Goal: Task Accomplishment & Management: Use online tool/utility

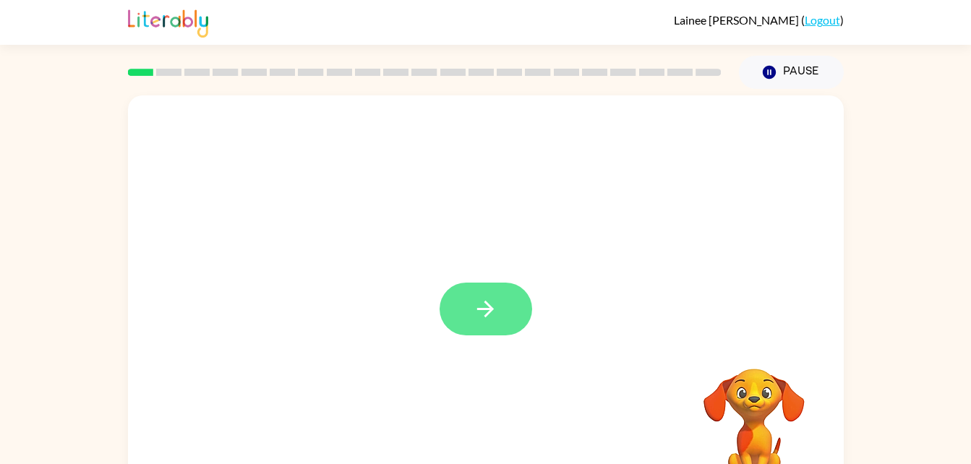
click at [490, 311] on icon "button" at bounding box center [485, 309] width 17 height 17
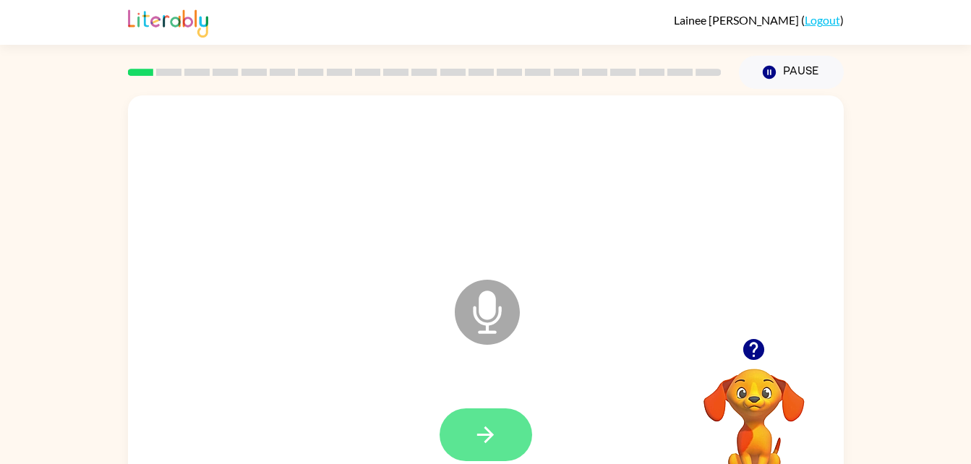
click at [483, 423] on icon "button" at bounding box center [485, 434] width 25 height 25
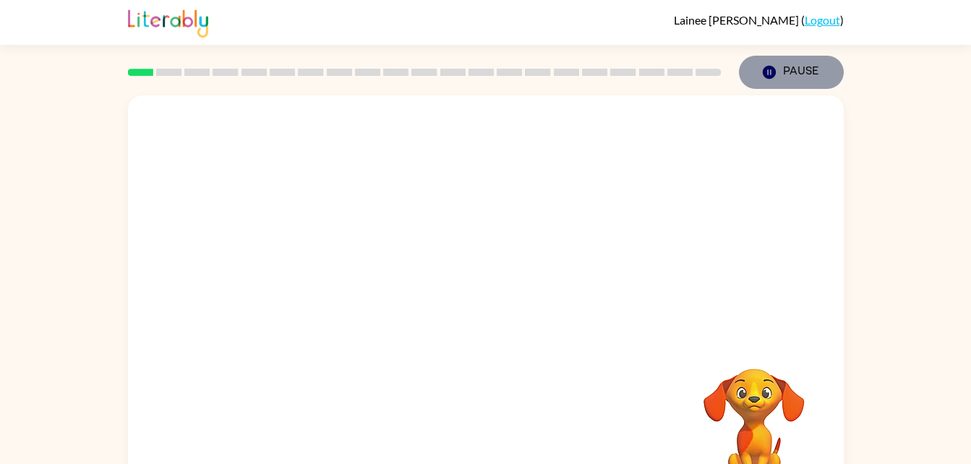
click at [767, 71] on icon "Pause" at bounding box center [770, 72] width 16 height 16
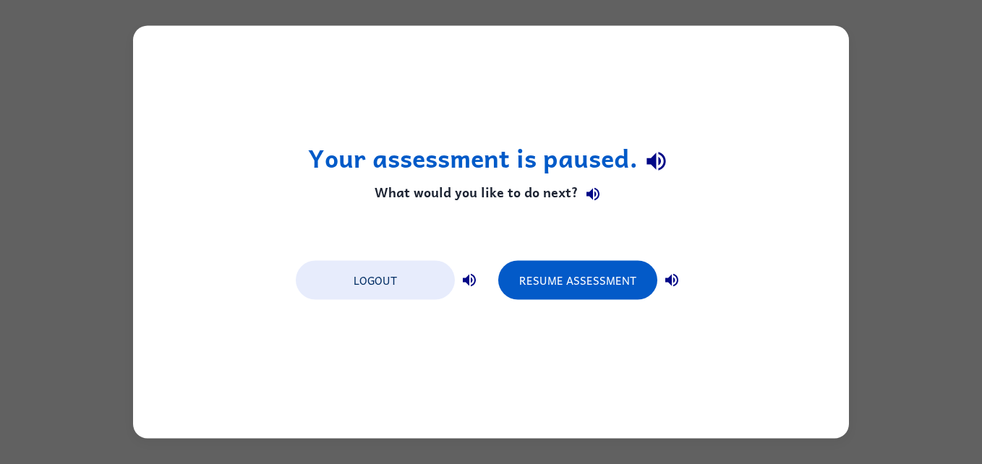
click at [916, 242] on div "Your assessment is paused. What would you like to do next? Logout Resume Assess…" at bounding box center [491, 232] width 982 height 464
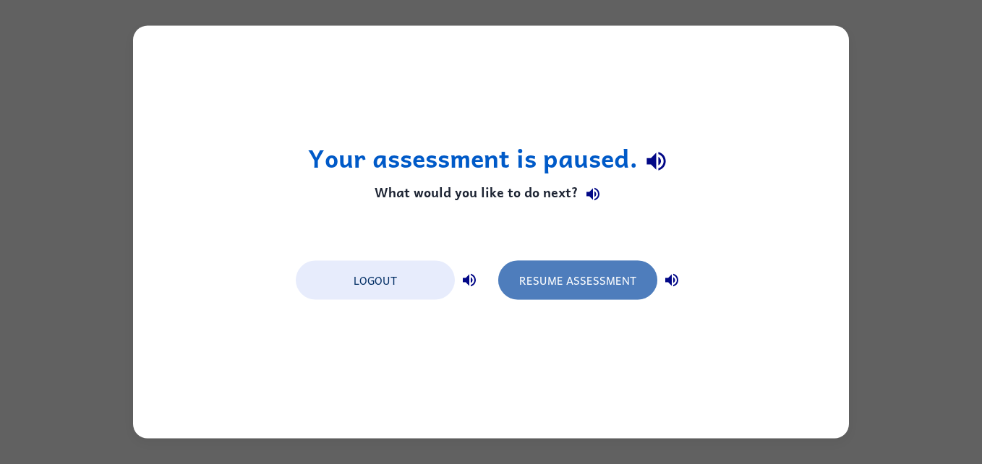
click at [613, 284] on button "Resume Assessment" at bounding box center [577, 280] width 159 height 39
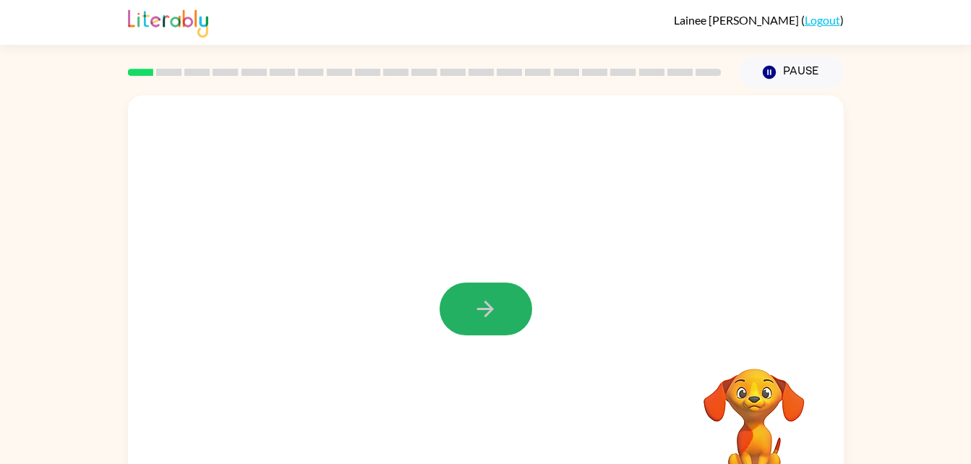
click at [504, 296] on button "button" at bounding box center [486, 309] width 93 height 53
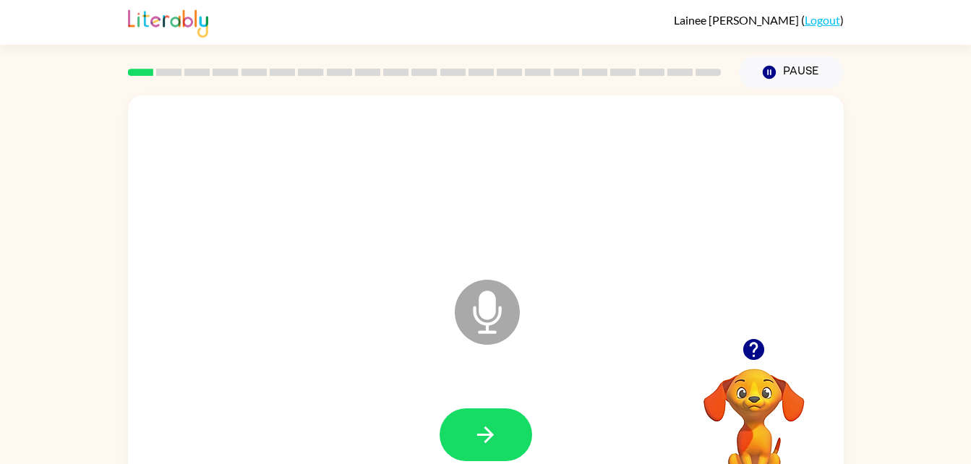
click at [504, 296] on icon at bounding box center [487, 312] width 65 height 65
click at [487, 448] on button "button" at bounding box center [486, 435] width 93 height 53
click at [497, 423] on icon "button" at bounding box center [485, 434] width 25 height 25
click at [479, 427] on icon "button" at bounding box center [485, 434] width 25 height 25
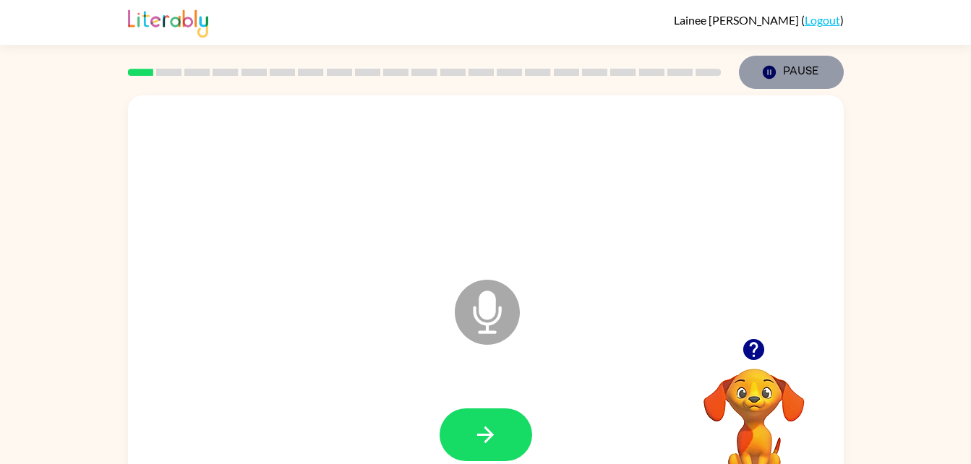
click at [775, 69] on icon "button" at bounding box center [768, 72] width 13 height 13
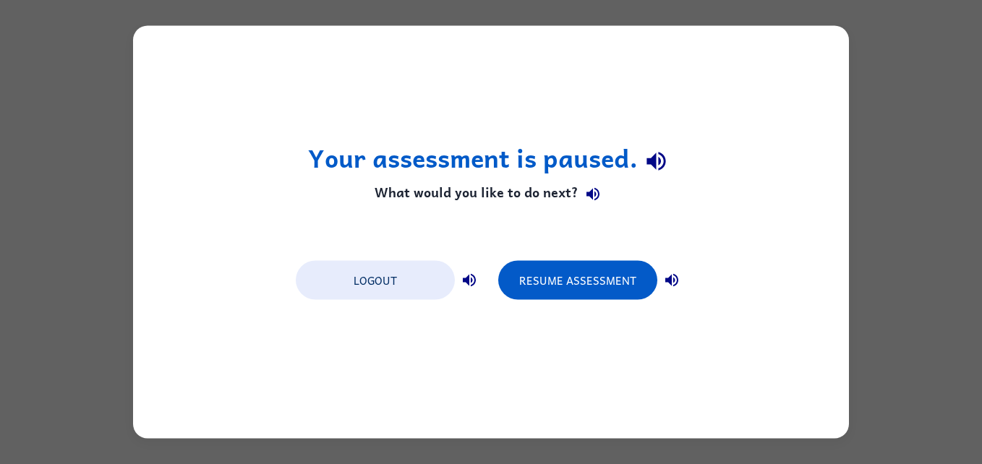
click at [594, 254] on div "Logout Resume Assessment" at bounding box center [491, 279] width 405 height 55
click at [586, 273] on button "Resume Assessment" at bounding box center [577, 280] width 159 height 39
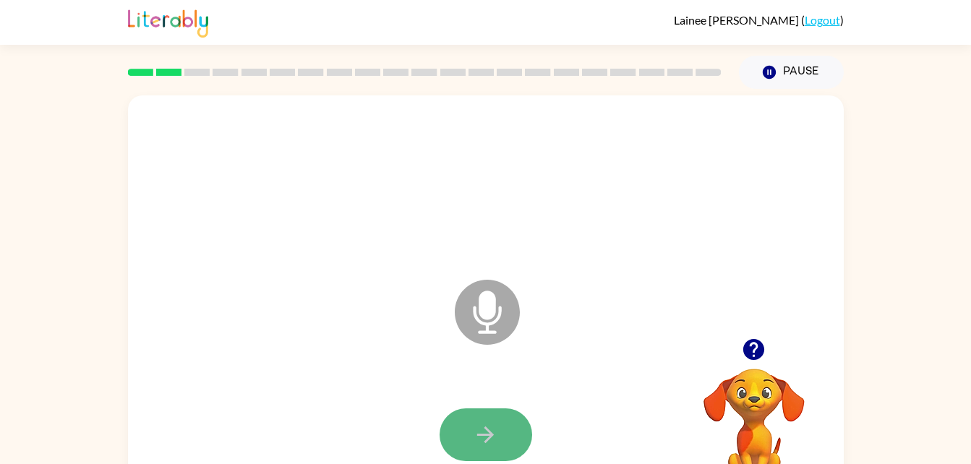
click at [490, 411] on button "button" at bounding box center [486, 435] width 93 height 53
drag, startPoint x: 490, startPoint y: 409, endPoint x: 483, endPoint y: 432, distance: 23.3
click at [483, 432] on icon "button" at bounding box center [485, 434] width 25 height 25
click at [479, 432] on icon "button" at bounding box center [485, 434] width 25 height 25
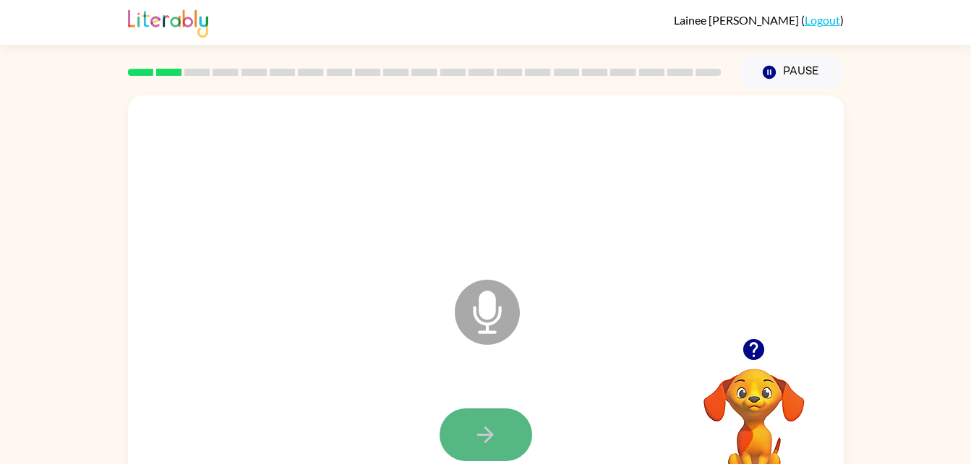
drag, startPoint x: 476, startPoint y: 432, endPoint x: 500, endPoint y: 437, distance: 24.3
click at [500, 437] on button "button" at bounding box center [486, 435] width 93 height 53
click at [490, 425] on icon "button" at bounding box center [485, 434] width 25 height 25
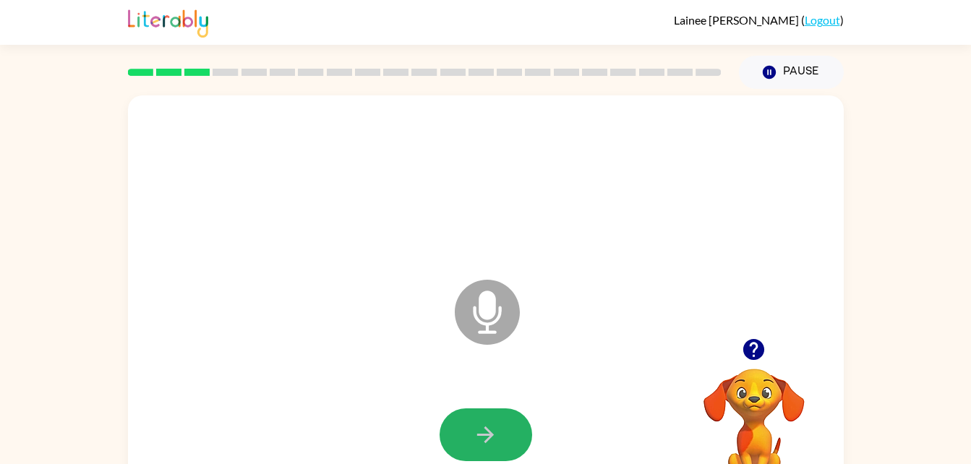
click at [490, 425] on icon "button" at bounding box center [485, 434] width 25 height 25
click at [493, 426] on icon "button" at bounding box center [485, 434] width 25 height 25
click at [503, 431] on button "button" at bounding box center [486, 435] width 93 height 53
click at [509, 431] on button "button" at bounding box center [486, 435] width 93 height 53
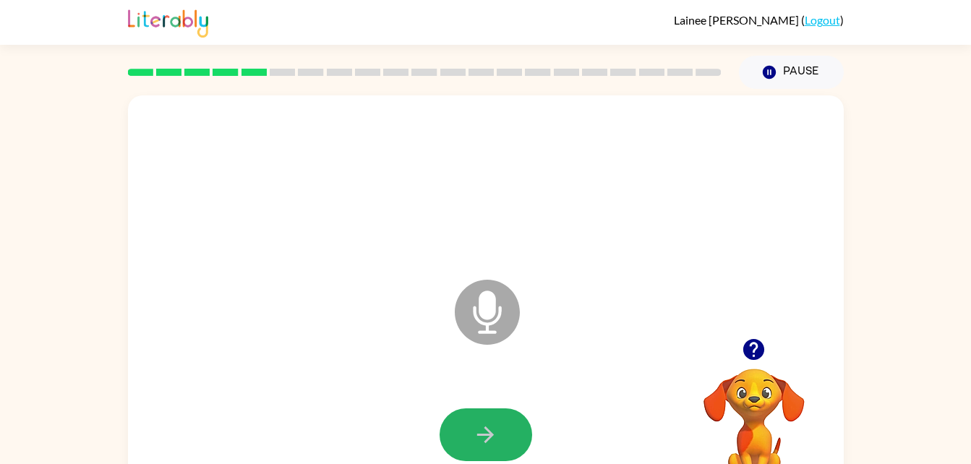
click at [509, 431] on button "button" at bounding box center [486, 435] width 93 height 53
drag, startPoint x: 511, startPoint y: 419, endPoint x: 516, endPoint y: 427, distance: 10.4
click at [516, 427] on button "button" at bounding box center [486, 435] width 93 height 53
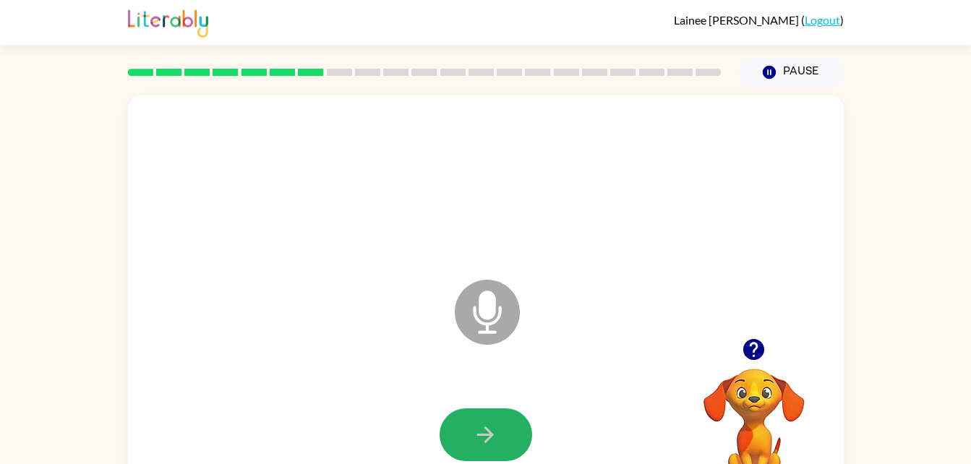
click at [516, 427] on button "button" at bounding box center [486, 435] width 93 height 53
click at [512, 420] on button "button" at bounding box center [486, 435] width 93 height 53
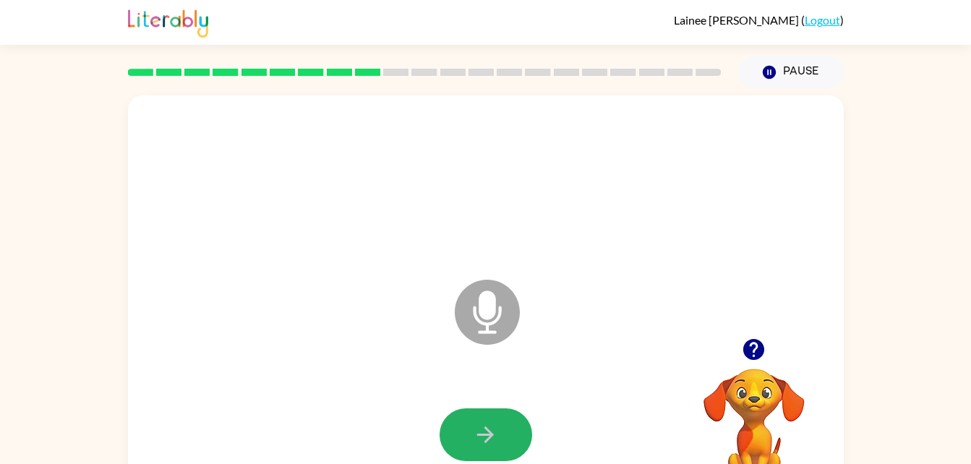
click at [512, 420] on button "button" at bounding box center [486, 435] width 93 height 53
click at [520, 416] on button "button" at bounding box center [486, 435] width 93 height 53
click at [523, 414] on button "button" at bounding box center [486, 435] width 93 height 53
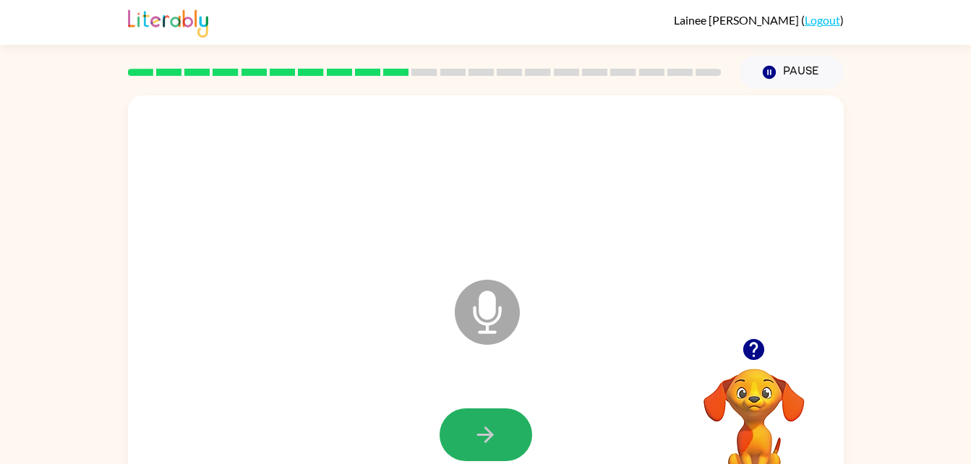
click at [523, 414] on button "button" at bounding box center [486, 435] width 93 height 53
click at [493, 433] on icon "button" at bounding box center [485, 434] width 25 height 25
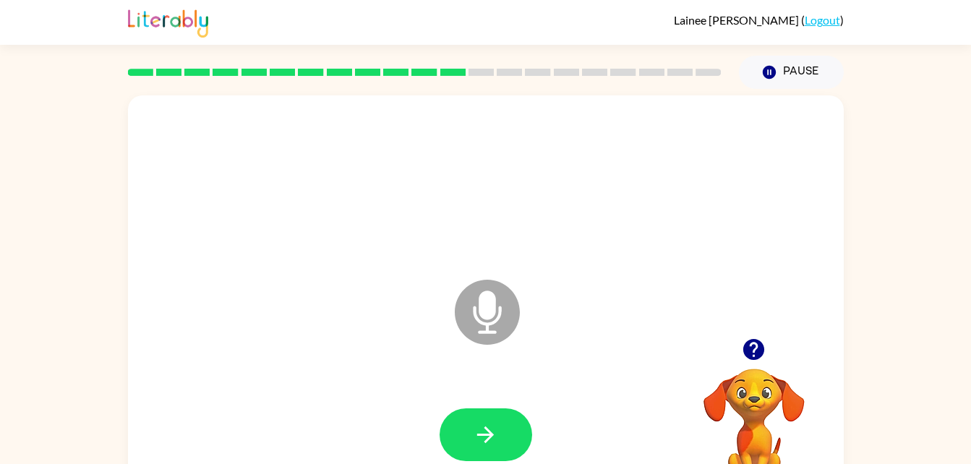
click at [493, 433] on icon "button" at bounding box center [485, 434] width 25 height 25
click at [192, 354] on div "Microphone The Microphone is here when it is your turn to talk" at bounding box center [486, 301] width 716 height 413
click at [476, 423] on icon "button" at bounding box center [485, 434] width 25 height 25
click at [482, 422] on icon "button" at bounding box center [485, 434] width 25 height 25
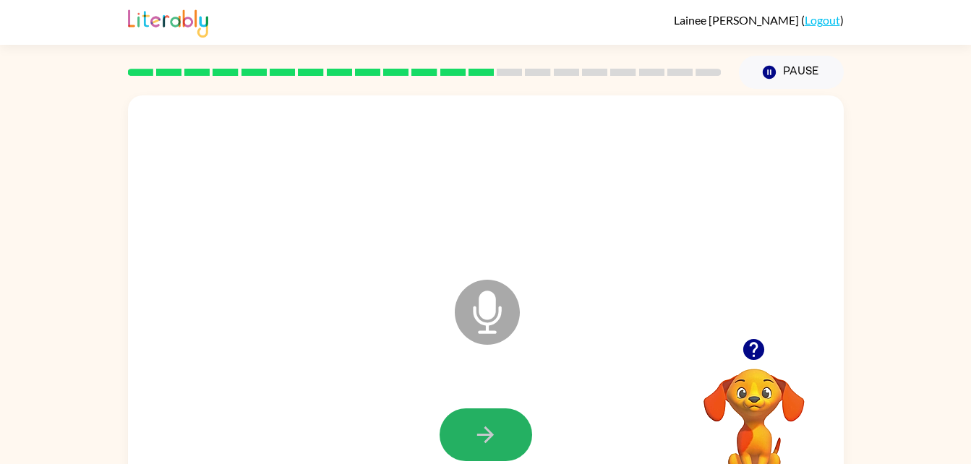
click at [482, 422] on icon "button" at bounding box center [485, 434] width 25 height 25
drag, startPoint x: 474, startPoint y: 427, endPoint x: 491, endPoint y: 438, distance: 19.9
click at [491, 438] on icon "button" at bounding box center [485, 434] width 25 height 25
click at [500, 447] on button "button" at bounding box center [486, 435] width 93 height 53
click at [495, 450] on button "button" at bounding box center [486, 435] width 93 height 53
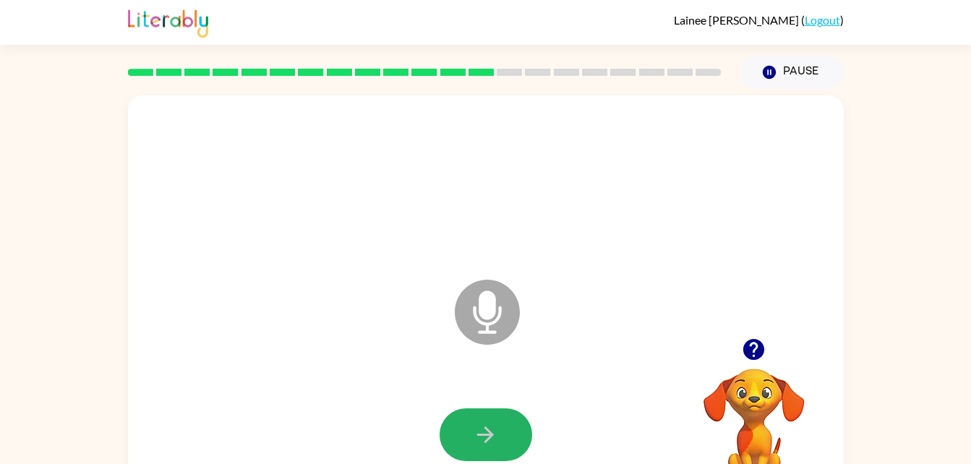
click at [495, 450] on button "button" at bounding box center [486, 435] width 93 height 53
click at [495, 464] on div at bounding box center [485, 435] width 687 height 119
click at [495, 430] on icon "button" at bounding box center [485, 434] width 25 height 25
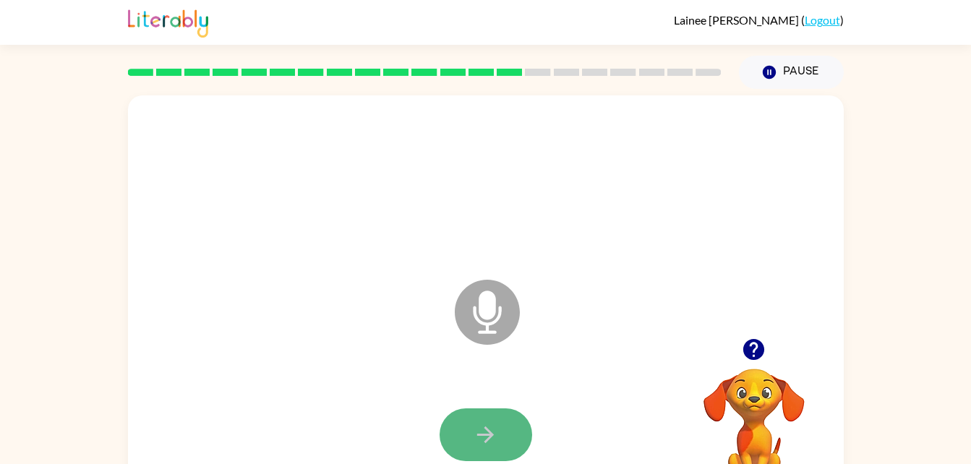
click at [493, 424] on icon "button" at bounding box center [485, 434] width 25 height 25
click at [496, 415] on button "button" at bounding box center [486, 435] width 93 height 53
click at [494, 406] on div at bounding box center [485, 435] width 687 height 119
click at [491, 430] on icon "button" at bounding box center [485, 434] width 25 height 25
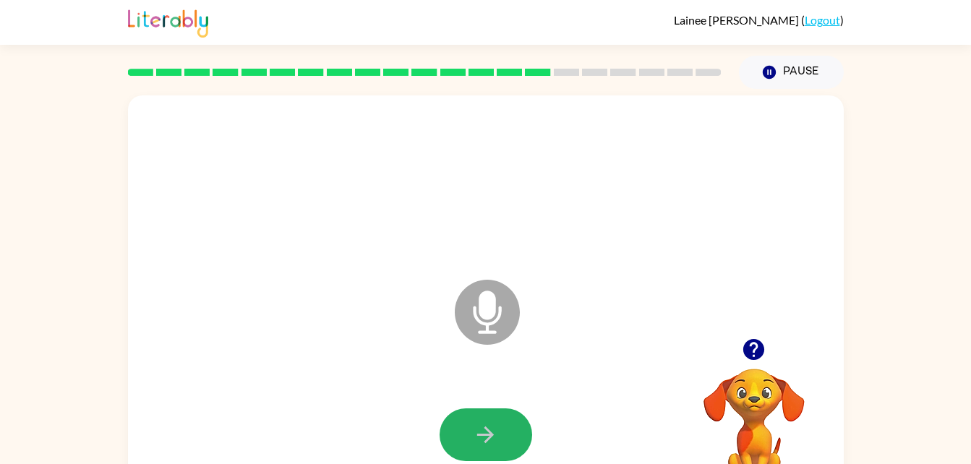
click at [487, 434] on icon "button" at bounding box center [485, 435] width 17 height 17
click at [483, 434] on icon "button" at bounding box center [485, 435] width 17 height 17
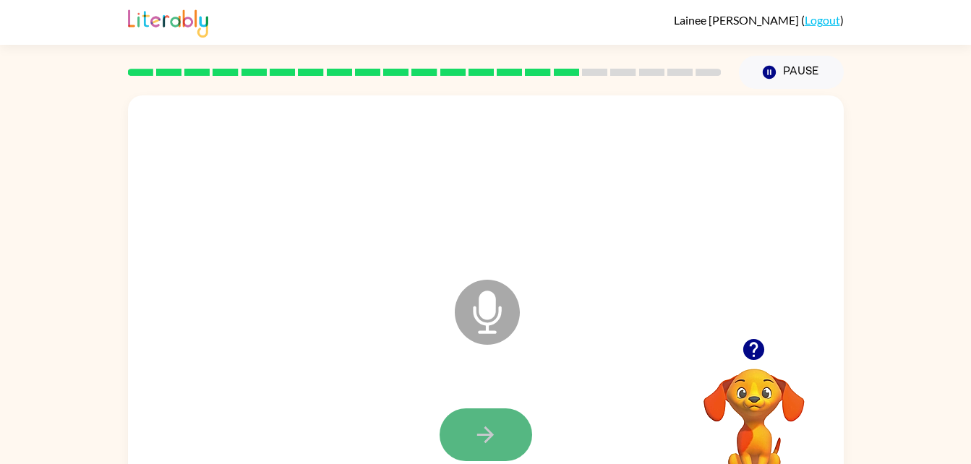
click at [480, 432] on icon "button" at bounding box center [485, 434] width 25 height 25
click at [487, 420] on button "button" at bounding box center [486, 435] width 93 height 53
click at [500, 428] on button "button" at bounding box center [486, 435] width 93 height 53
click at [498, 433] on button "button" at bounding box center [486, 435] width 93 height 53
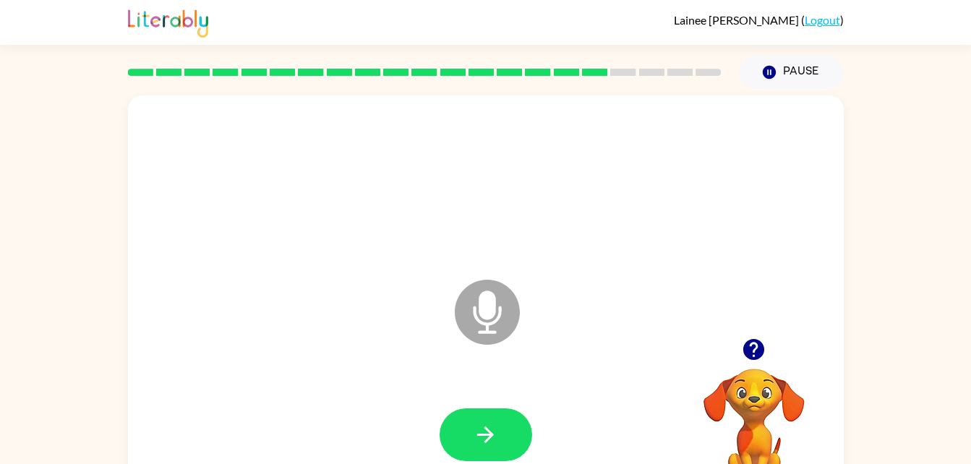
click at [498, 433] on button "button" at bounding box center [486, 435] width 93 height 53
click at [498, 433] on div at bounding box center [486, 435] width 93 height 53
click at [498, 433] on button "button" at bounding box center [486, 435] width 93 height 53
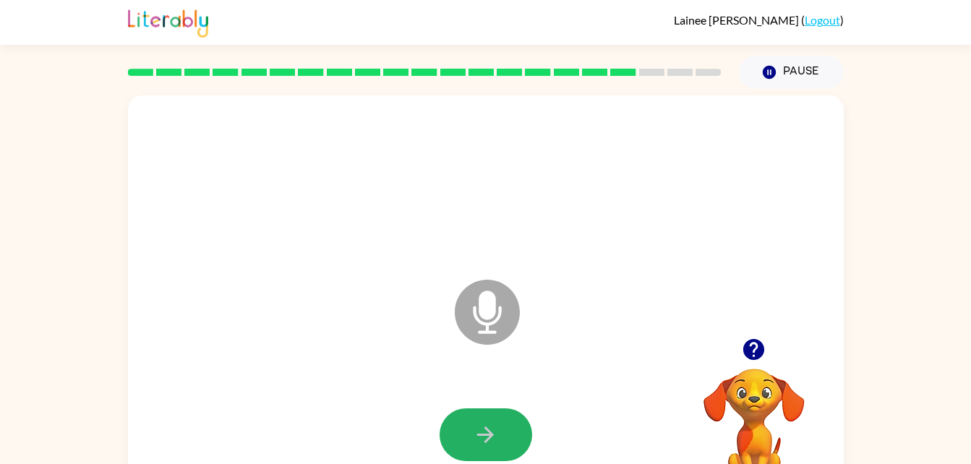
click at [498, 433] on button "button" at bounding box center [486, 435] width 93 height 53
click at [477, 448] on button "button" at bounding box center [486, 435] width 93 height 53
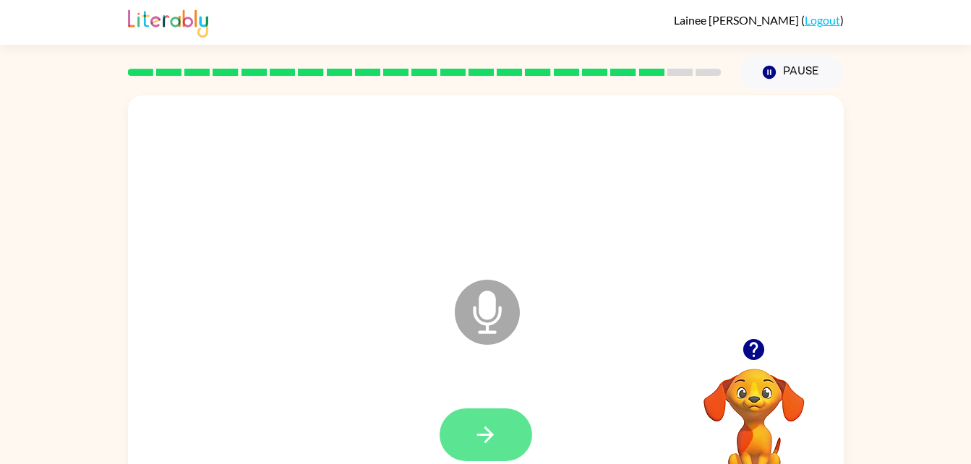
click at [477, 449] on button "button" at bounding box center [486, 435] width 93 height 53
click at [477, 448] on button "button" at bounding box center [486, 435] width 93 height 53
click at [486, 436] on icon "button" at bounding box center [485, 434] width 25 height 25
click at [498, 447] on button "button" at bounding box center [486, 435] width 93 height 53
